Goal: Information Seeking & Learning: Learn about a topic

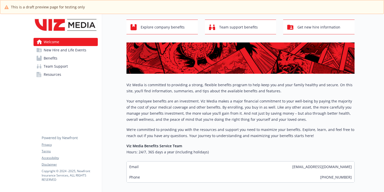
scroll to position [57, 0]
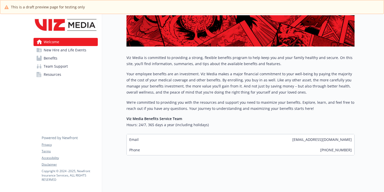
click at [75, 57] on link "Benefits" at bounding box center [66, 58] width 64 height 8
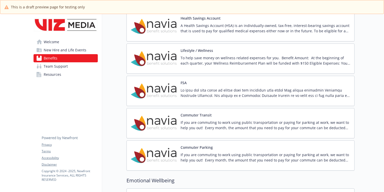
scroll to position [484, 0]
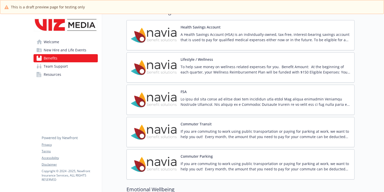
click at [241, 59] on div "Lifestyle / Wellness To help save money on wellness related expenses for you. B…" at bounding box center [266, 68] width 170 height 22
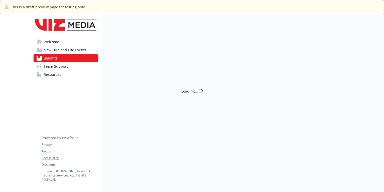
scroll to position [484, 0]
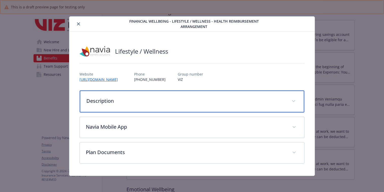
click at [228, 96] on div "Description" at bounding box center [192, 101] width 225 height 22
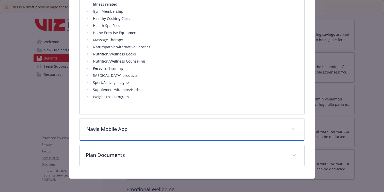
scroll to position [197, 0]
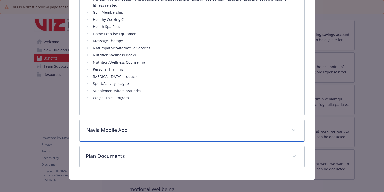
click at [155, 130] on p "Navia Mobile App" at bounding box center [185, 130] width 199 height 8
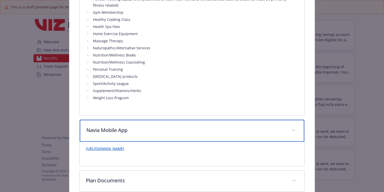
click at [155, 130] on p "Navia Mobile App" at bounding box center [185, 130] width 199 height 8
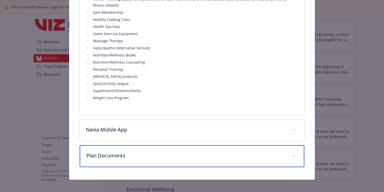
click at [149, 152] on p "Plan Documents" at bounding box center [185, 156] width 199 height 8
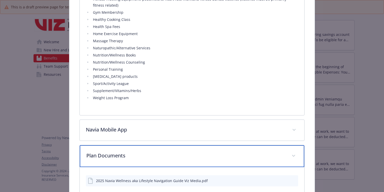
click at [149, 152] on p "Plan Documents" at bounding box center [185, 156] width 199 height 8
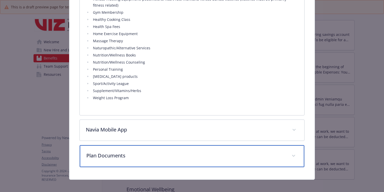
click at [149, 152] on p "Plan Documents" at bounding box center [185, 156] width 199 height 8
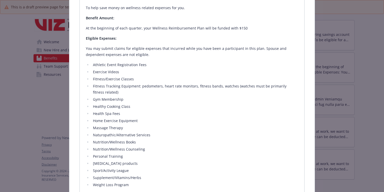
scroll to position [61, 0]
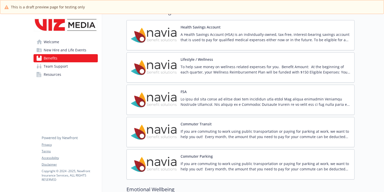
click at [252, 36] on p "A Health Savings Account (HSA) is an individually-owned, tax-free, interest-bea…" at bounding box center [266, 37] width 170 height 11
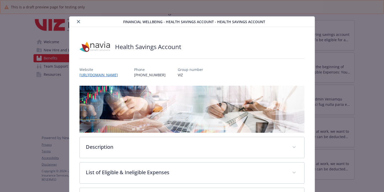
scroll to position [15, 0]
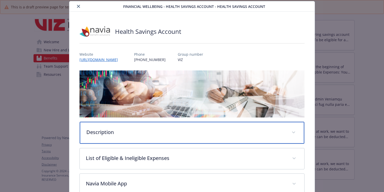
click at [227, 128] on p "Description" at bounding box center [185, 132] width 199 height 8
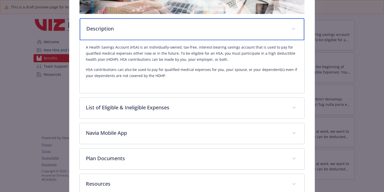
scroll to position [150, 0]
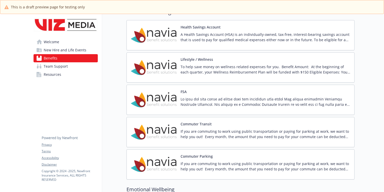
click at [269, 106] on p at bounding box center [266, 101] width 170 height 11
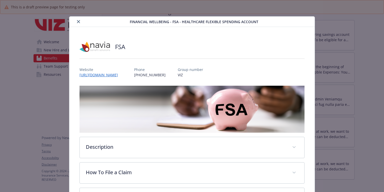
scroll to position [15, 0]
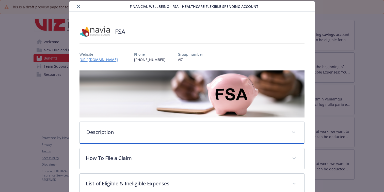
click at [262, 122] on div "Description" at bounding box center [192, 133] width 225 height 22
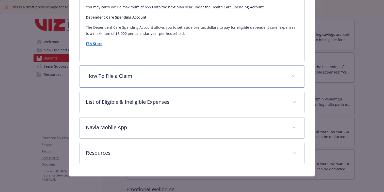
scroll to position [260, 0]
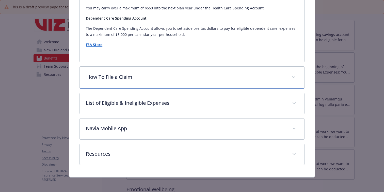
click at [290, 67] on div "How To File a Claim" at bounding box center [192, 78] width 225 height 22
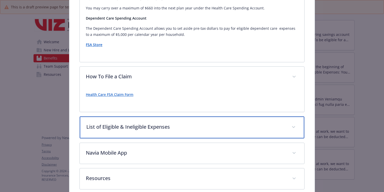
click at [286, 126] on div "List of Eligible & Ineligible Expenses" at bounding box center [192, 127] width 225 height 22
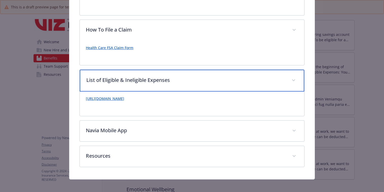
scroll to position [310, 0]
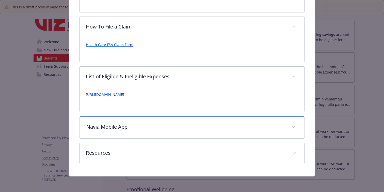
click at [285, 123] on div "Navia Mobile App" at bounding box center [192, 127] width 225 height 22
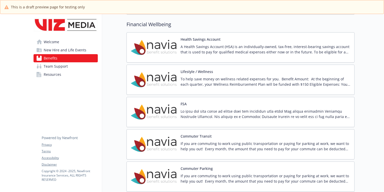
scroll to position [471, 0]
click at [336, 80] on p "To help save money on wellness related expenses for you. Benefit Amount: At the…" at bounding box center [266, 82] width 170 height 11
click at [307, 110] on p at bounding box center [266, 114] width 170 height 11
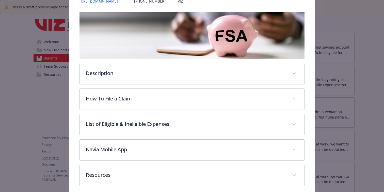
scroll to position [76, 0]
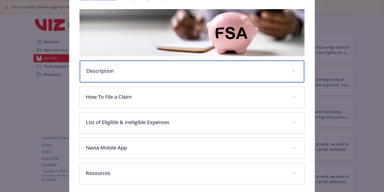
click at [284, 66] on div "Description" at bounding box center [192, 71] width 225 height 22
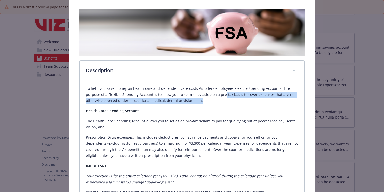
drag, startPoint x: 221, startPoint y: 92, endPoint x: 218, endPoint y: 100, distance: 8.0
click at [218, 100] on p "To help you save money on health care and dependent care costs Viz offers emplo…" at bounding box center [192, 94] width 212 height 18
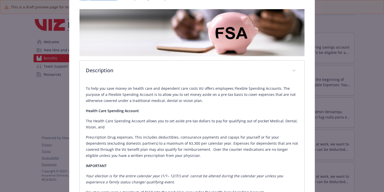
click at [225, 100] on p "To help you save money on health care and dependent care costs Viz offers emplo…" at bounding box center [192, 94] width 212 height 18
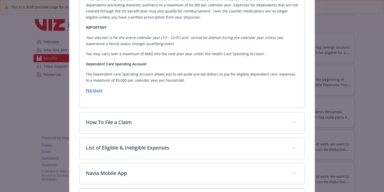
scroll to position [221, 0]
